Goal: Information Seeking & Learning: Learn about a topic

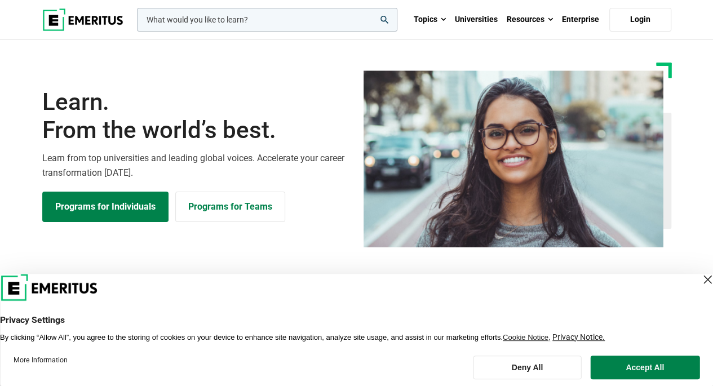
click at [207, 14] on input "woocommerce-product-search-field-0" at bounding box center [267, 20] width 260 height 24
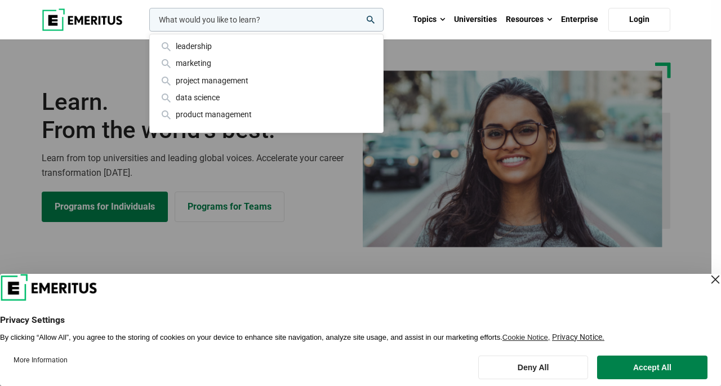
paste input "Executive Master in AI & Digital Business Transformation"
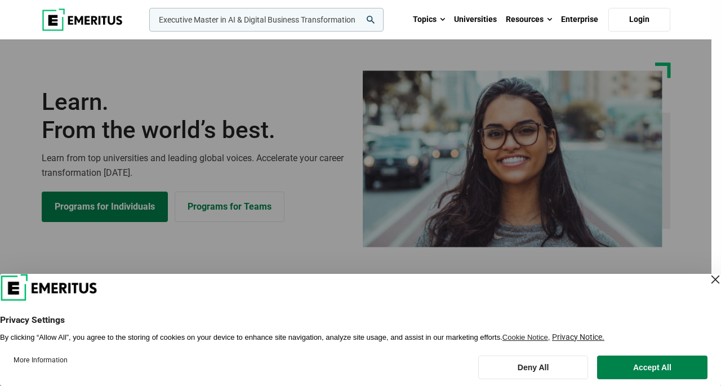
type input "Executive Master in AI & Digital Business Transformation"
click at [147, 23] on button "search" at bounding box center [147, 23] width 0 height 0
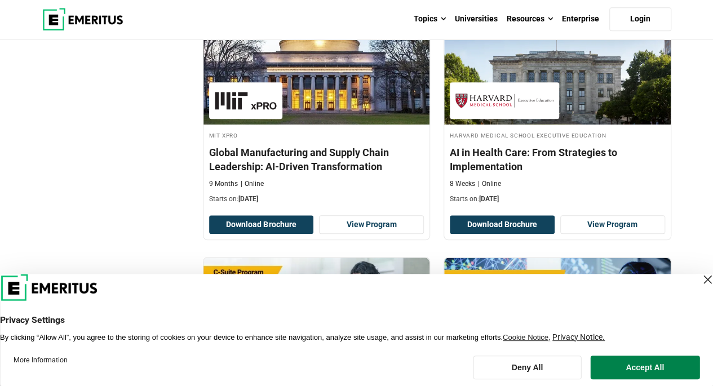
scroll to position [451, 0]
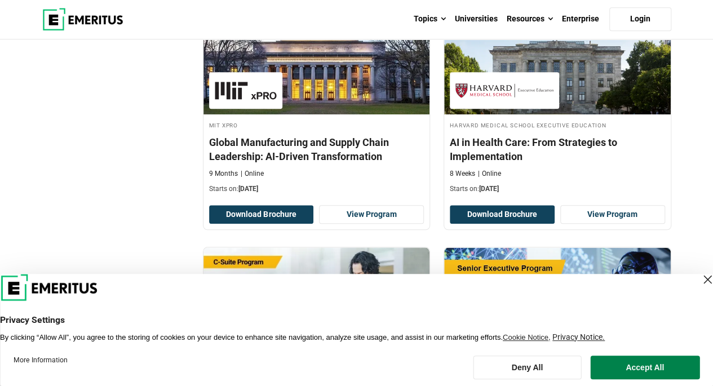
click at [699, 284] on div "Close Layer" at bounding box center [707, 280] width 16 height 16
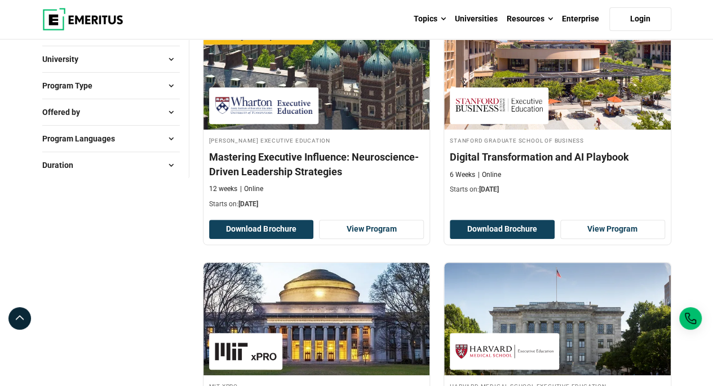
scroll to position [170, 0]
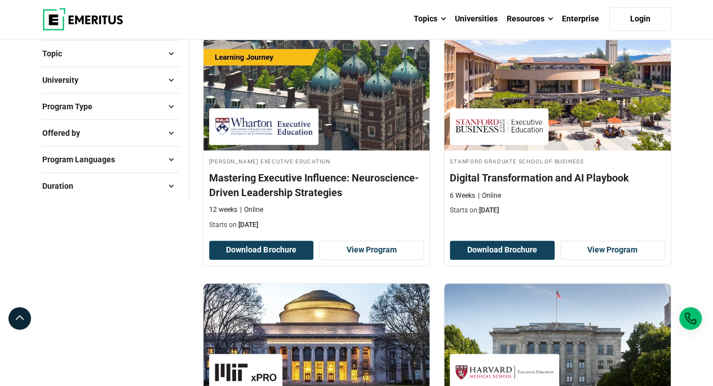
click at [499, 120] on img at bounding box center [498, 126] width 87 height 25
